Goal: Communication & Community: Answer question/provide support

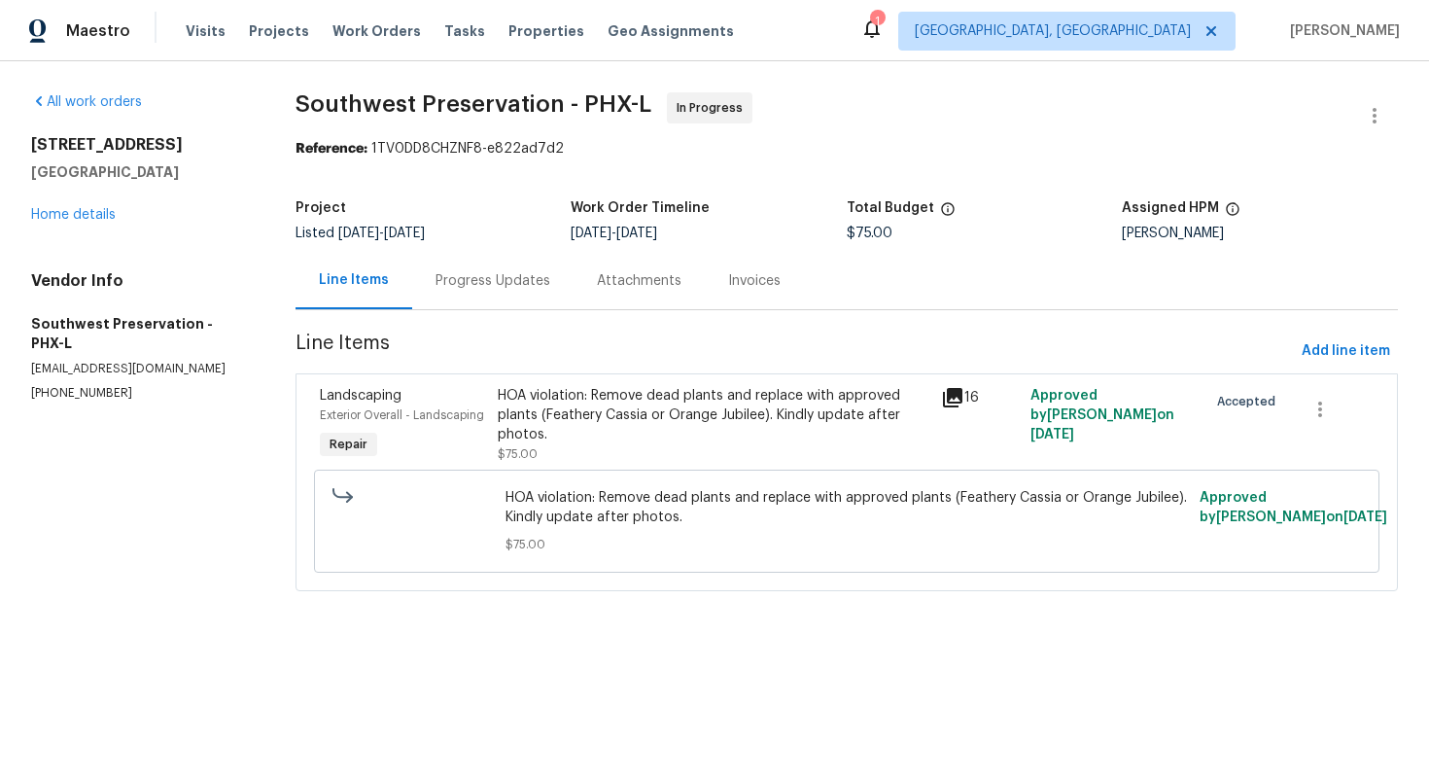
click at [507, 272] on div "Progress Updates" at bounding box center [492, 280] width 115 height 19
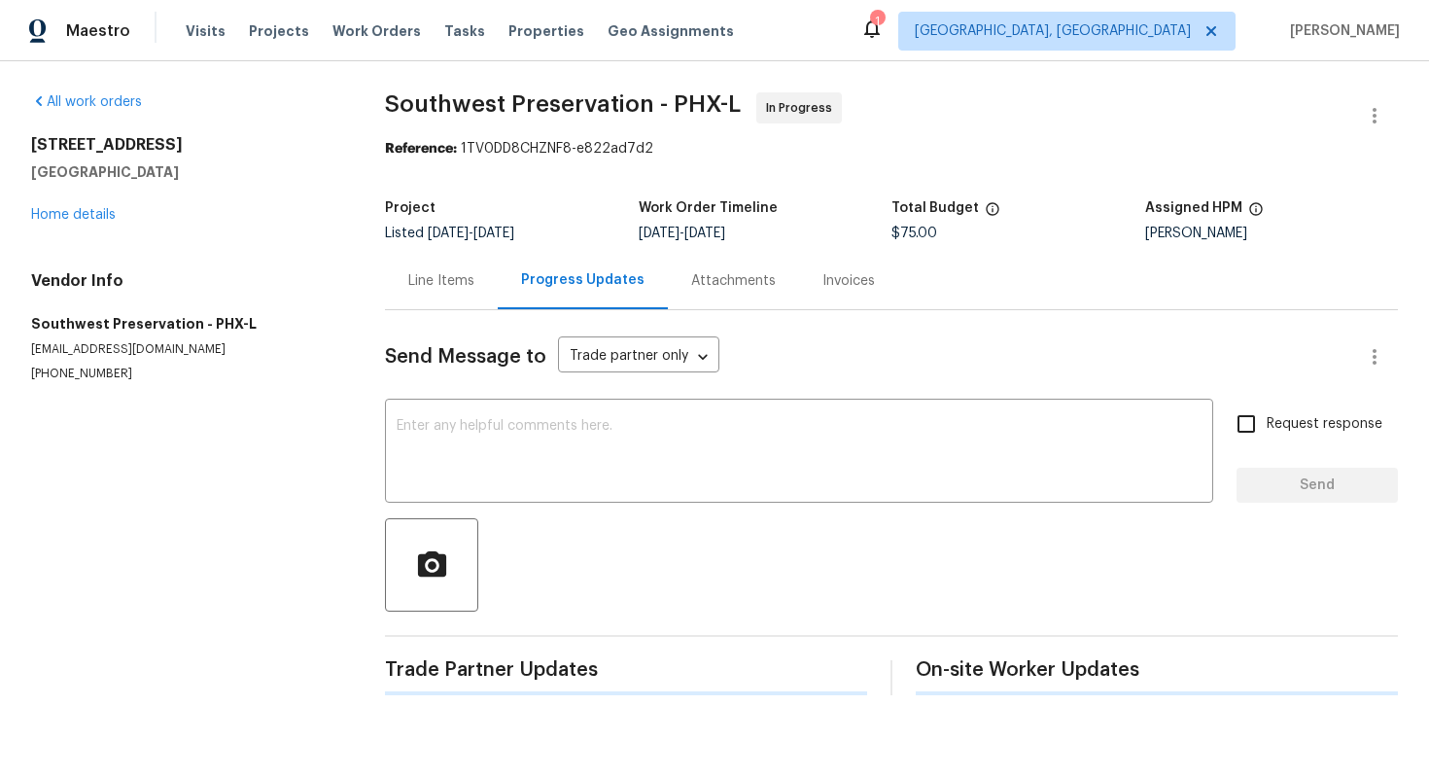
click at [507, 272] on div "Progress Updates" at bounding box center [583, 280] width 170 height 57
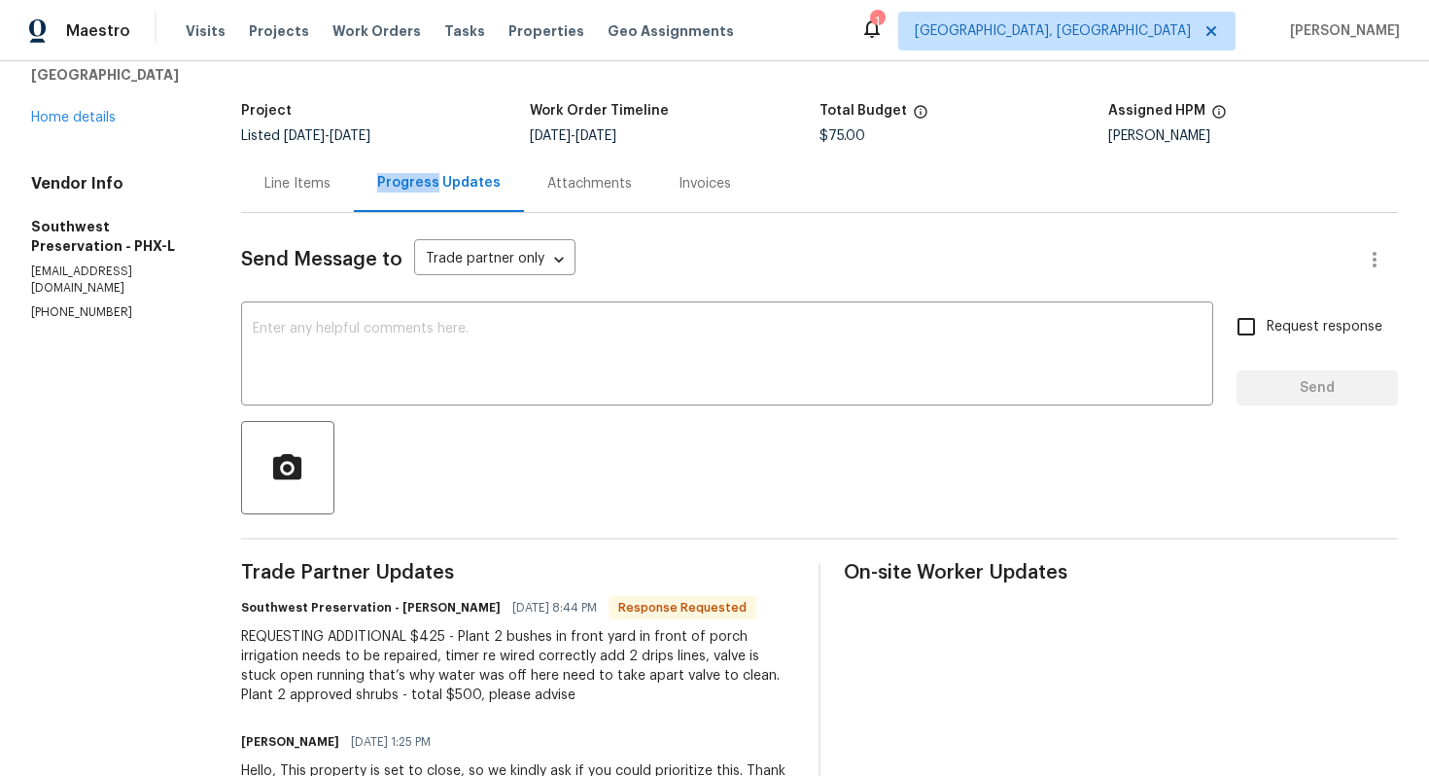
scroll to position [105, 0]
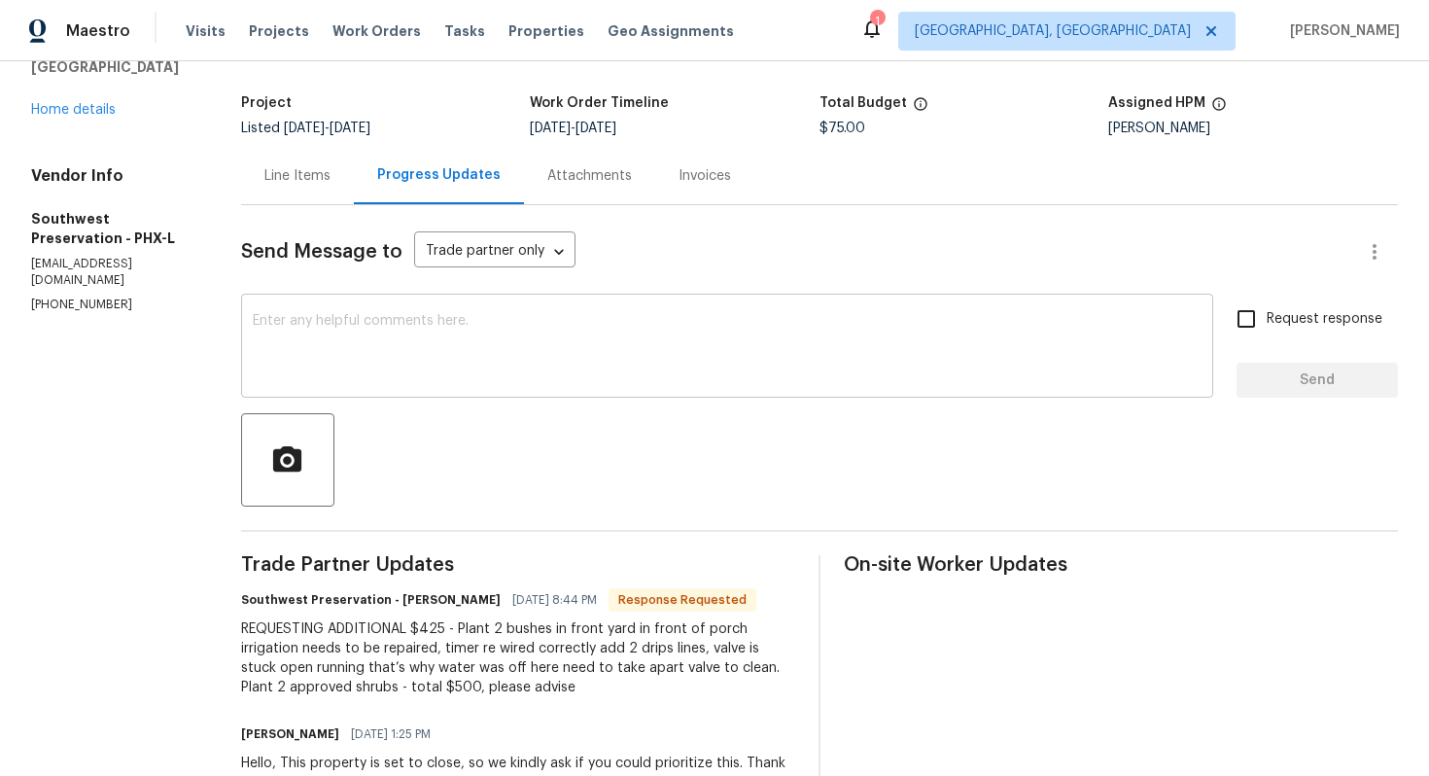
click at [413, 309] on div "x ​" at bounding box center [727, 347] width 972 height 99
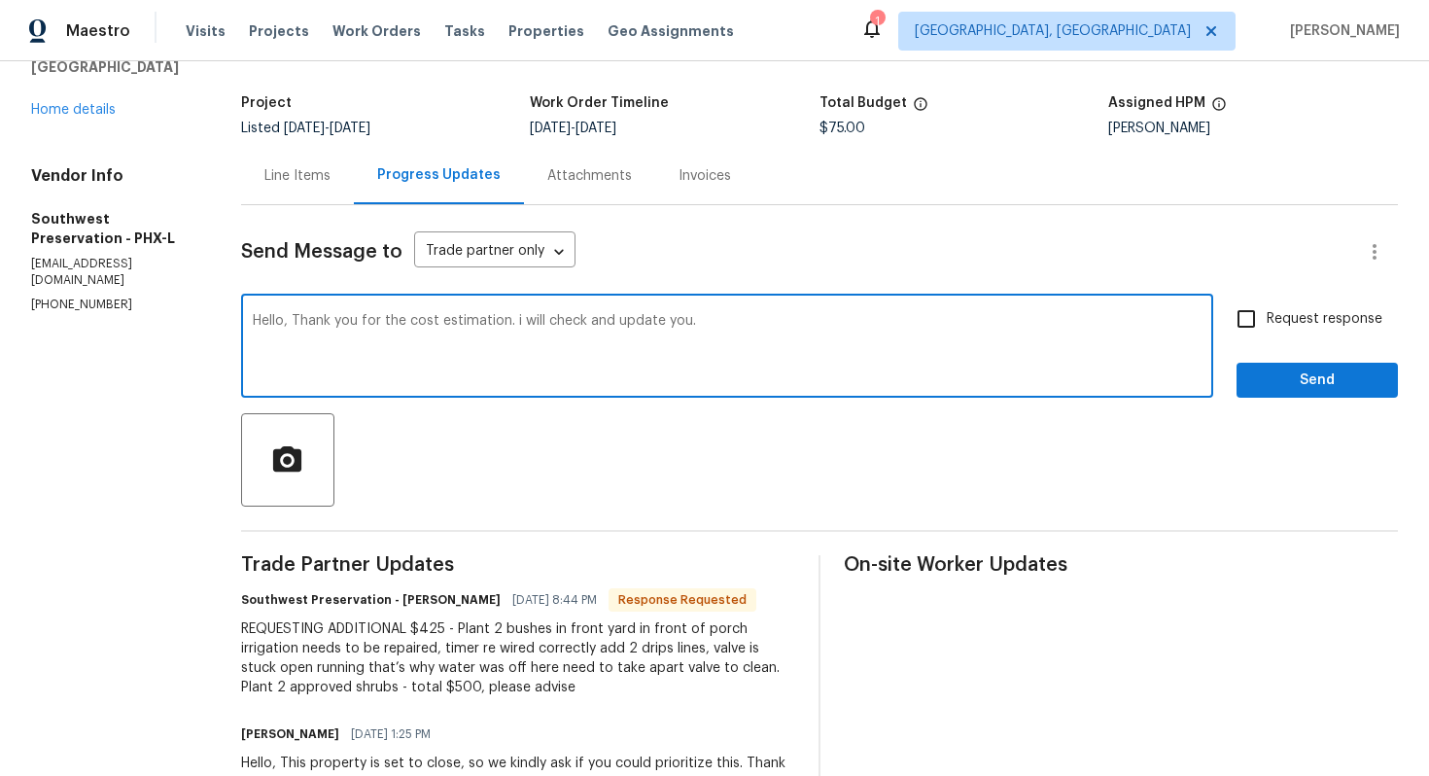
click at [517, 314] on textarea "Hello, Thank you for the cost estimation. i will check and update you." at bounding box center [727, 348] width 949 height 68
click at [747, 332] on textarea "Hello, Thank you for the cost estimation. I will check and update you." at bounding box center [727, 348] width 949 height 68
click at [593, 317] on textarea "Hello, Thank you for the cost estimation. I will check and update you." at bounding box center [727, 348] width 949 height 68
type textarea "Hello, Thank you for the cost estimation. I will check with team and update you."
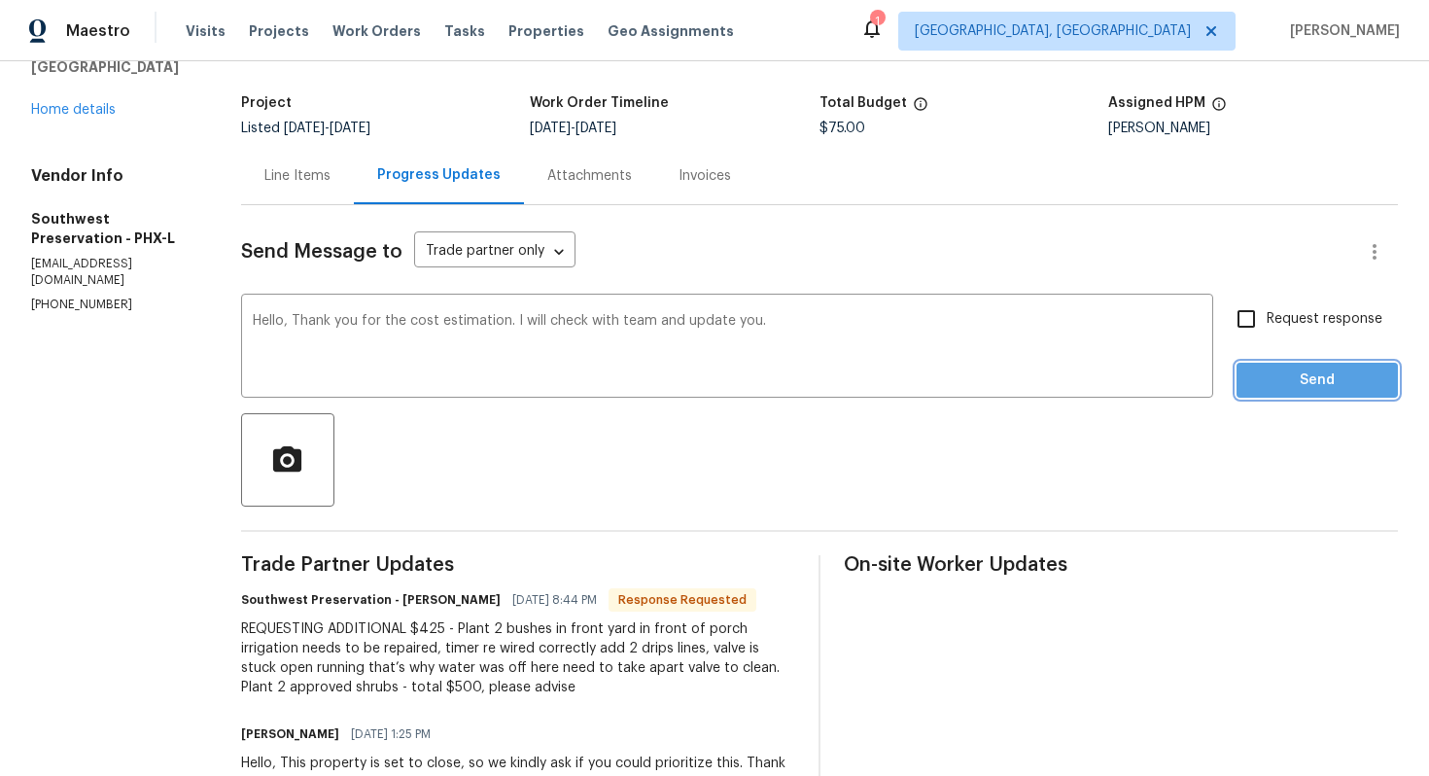
click at [1244, 366] on button "Send" at bounding box center [1316, 381] width 161 height 36
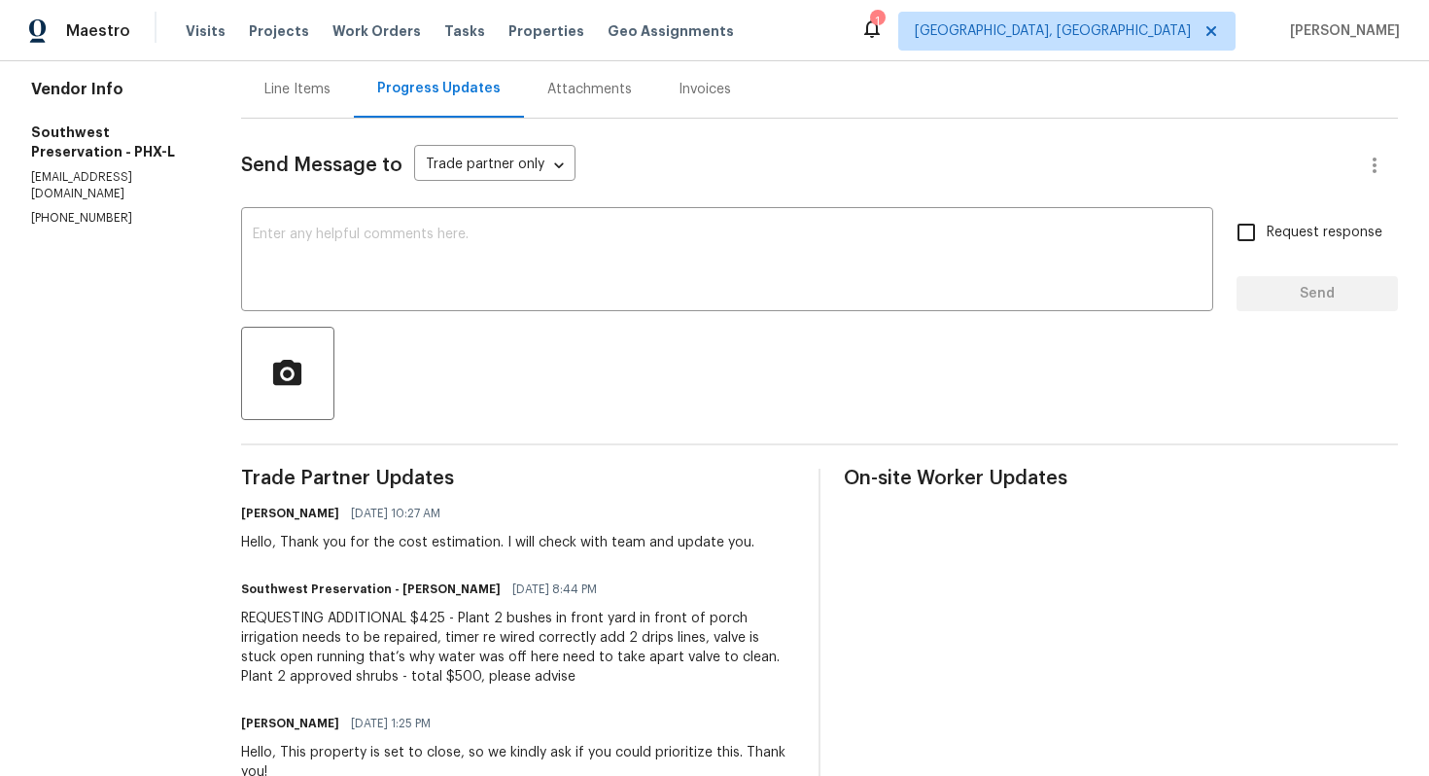
scroll to position [252, 0]
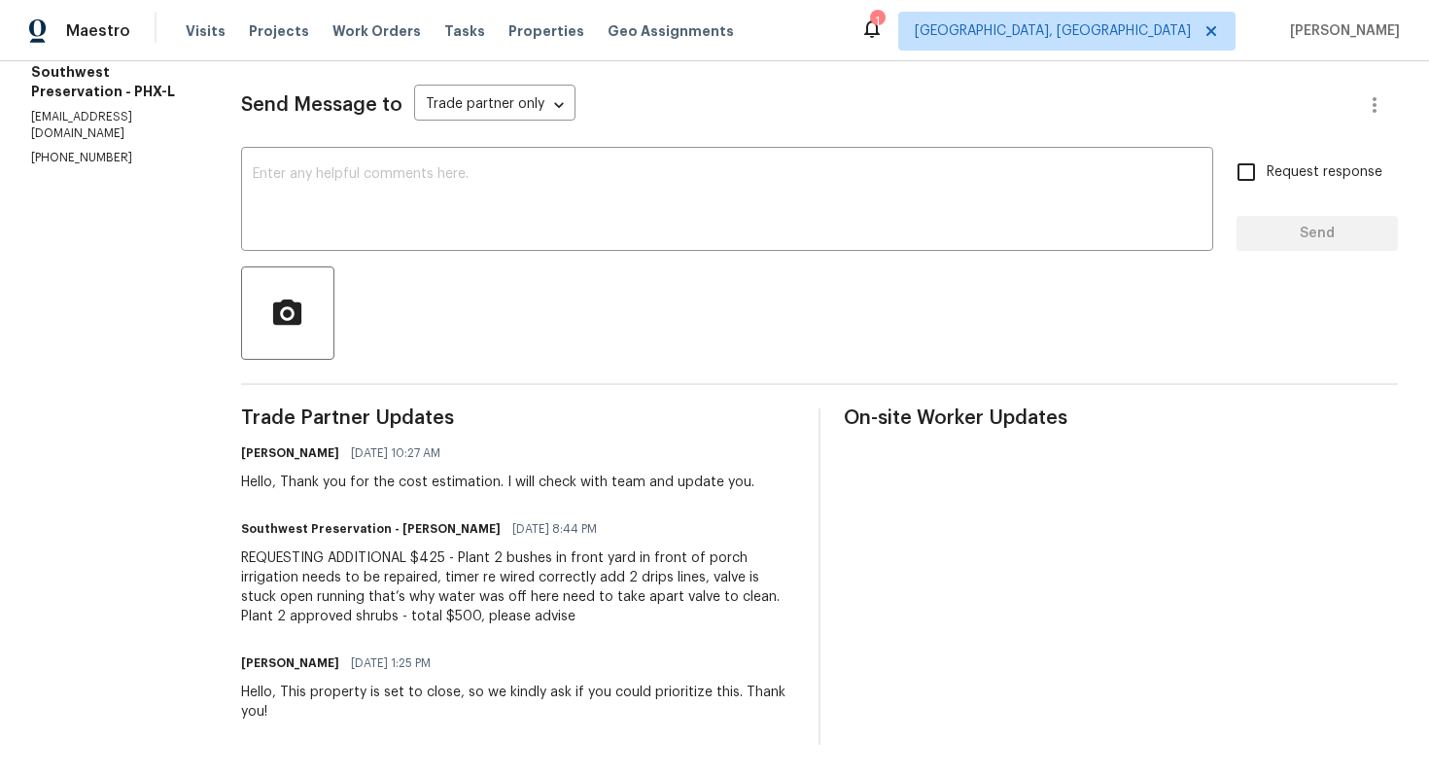
click at [520, 619] on div "REQUESTING ADDITIONAL $425 - Plant 2 bushes in front yard in front of porch irr…" at bounding box center [518, 587] width 554 height 78
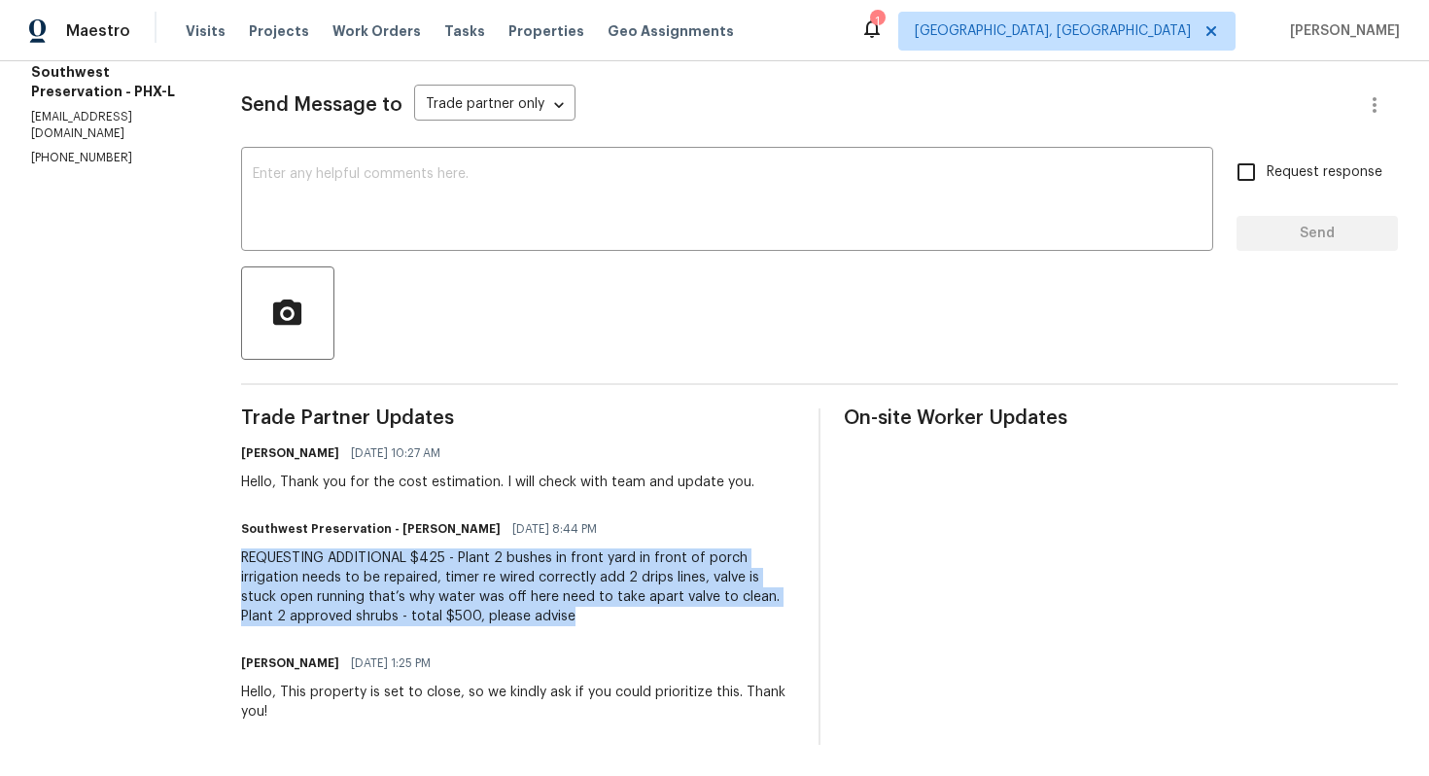
drag, startPoint x: 538, startPoint y: 622, endPoint x: 246, endPoint y: 555, distance: 300.1
click at [246, 555] on div "REQUESTING ADDITIONAL $425 - Plant 2 bushes in front yard in front of porch irr…" at bounding box center [518, 587] width 554 height 78
copy div "REQUESTING ADDITIONAL $425 - Plant 2 bushes in front yard in front of porch irr…"
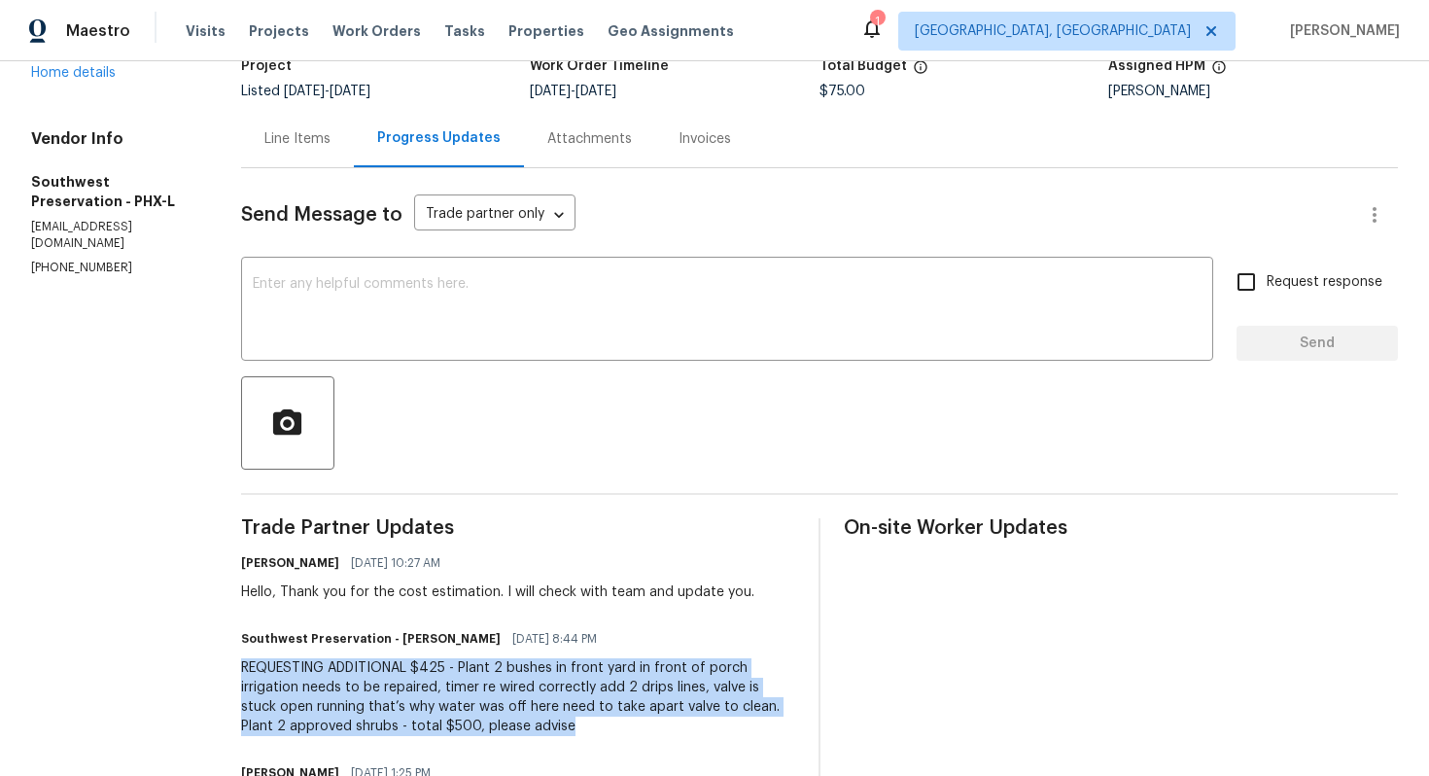
scroll to position [0, 0]
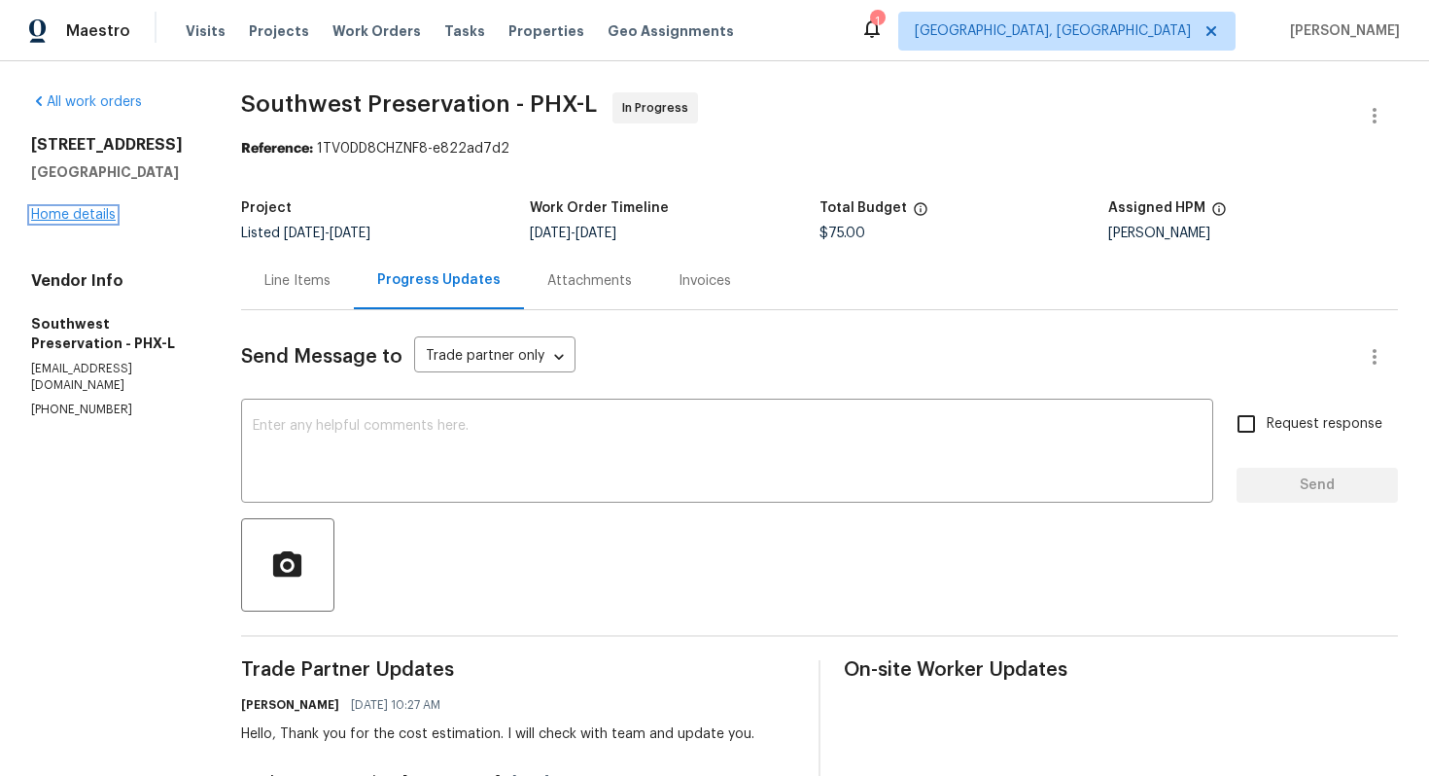
click at [90, 219] on link "Home details" at bounding box center [73, 215] width 85 height 14
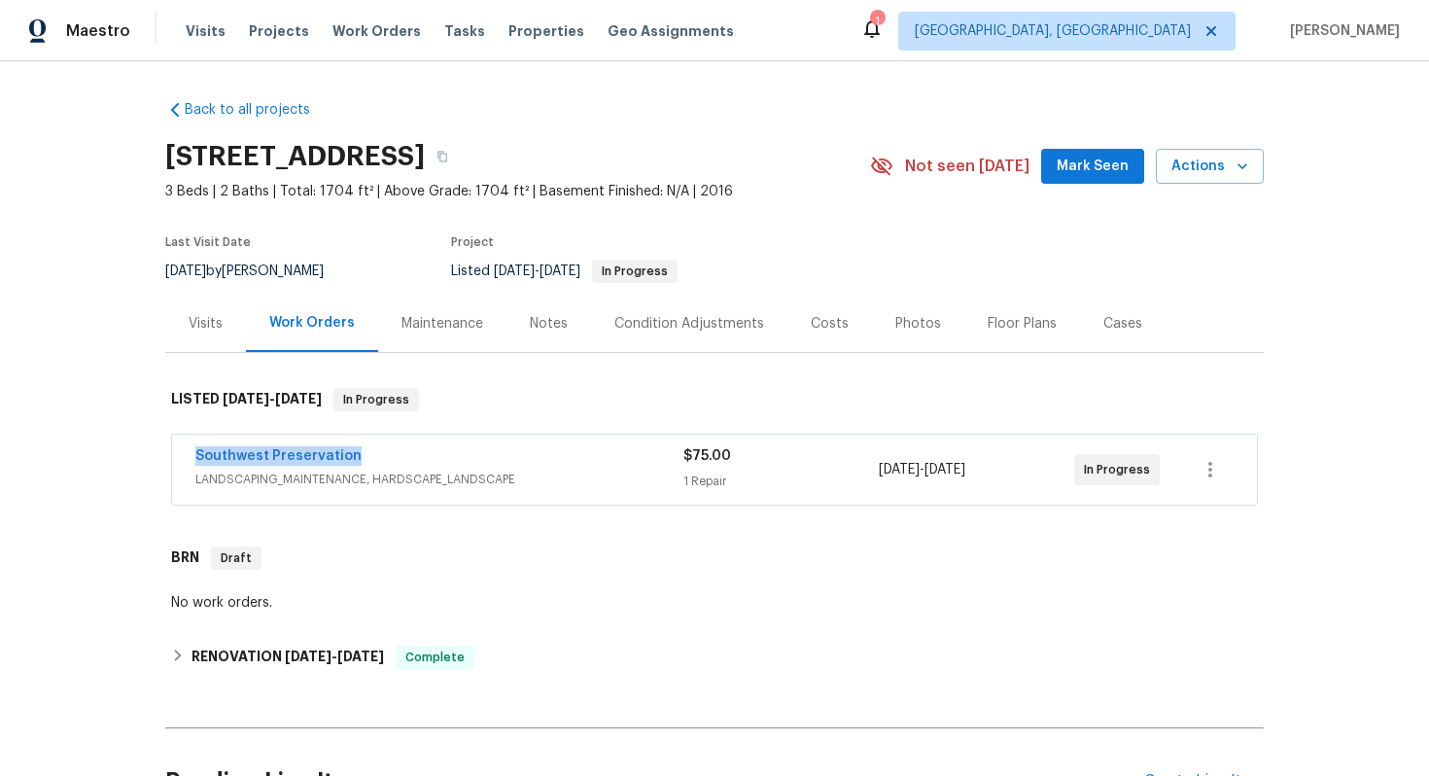
drag, startPoint x: 395, startPoint y: 450, endPoint x: 190, endPoint y: 438, distance: 205.4
click at [190, 438] on div "Southwest Preservation LANDSCAPING_MAINTENANCE, HARDSCAPE_LANDSCAPE $75.00 1 Re…" at bounding box center [714, 469] width 1085 height 70
copy link "Southwest Preservation"
